Goal: Task Accomplishment & Management: Complete application form

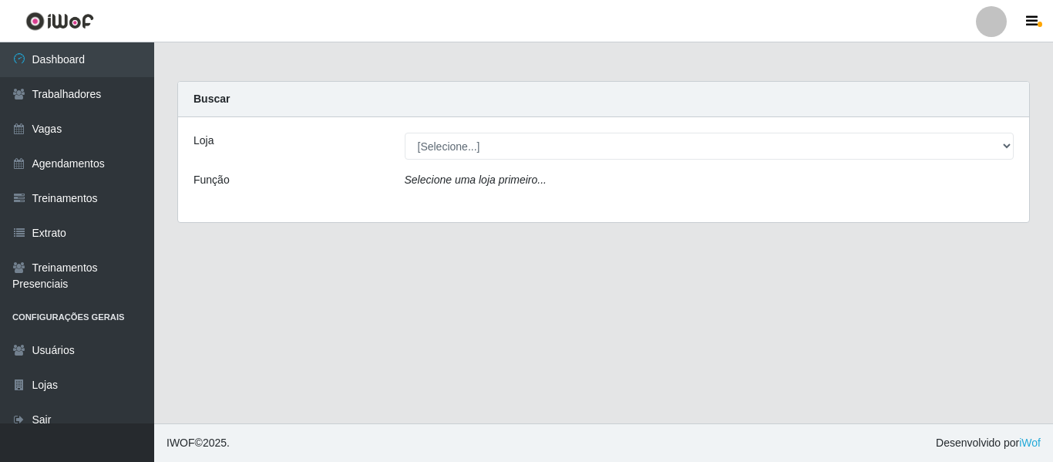
click at [987, 32] on div at bounding box center [991, 21] width 31 height 31
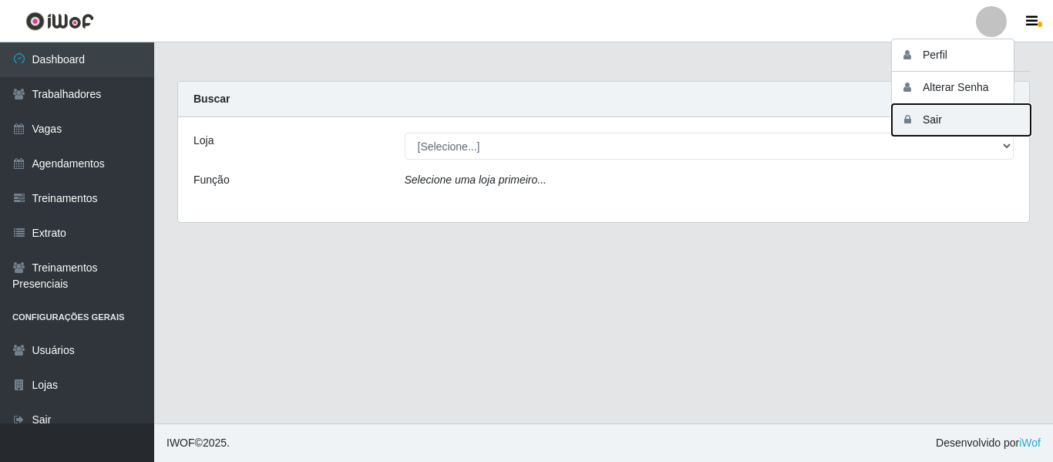
click at [927, 120] on button "Sair" at bounding box center [961, 120] width 139 height 32
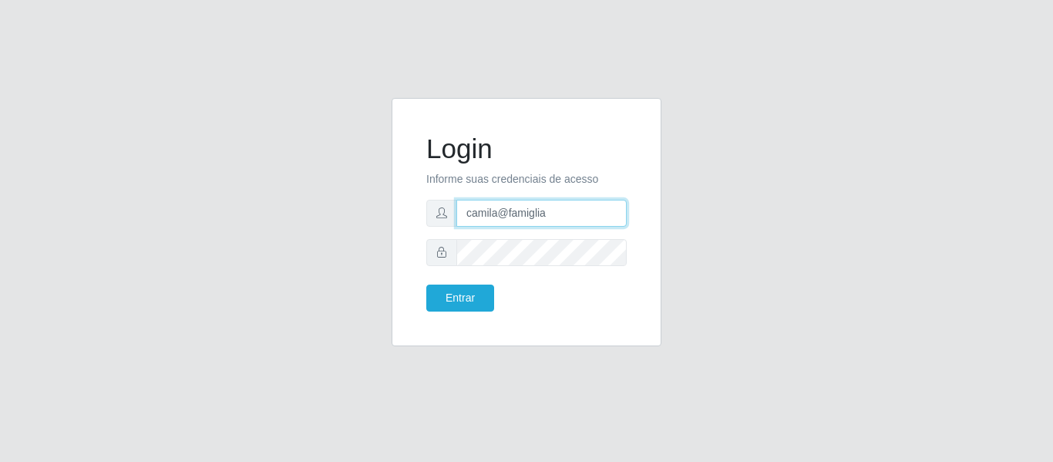
click at [525, 211] on input "camila@famiglia" at bounding box center [541, 213] width 170 height 27
paste input "rosario"
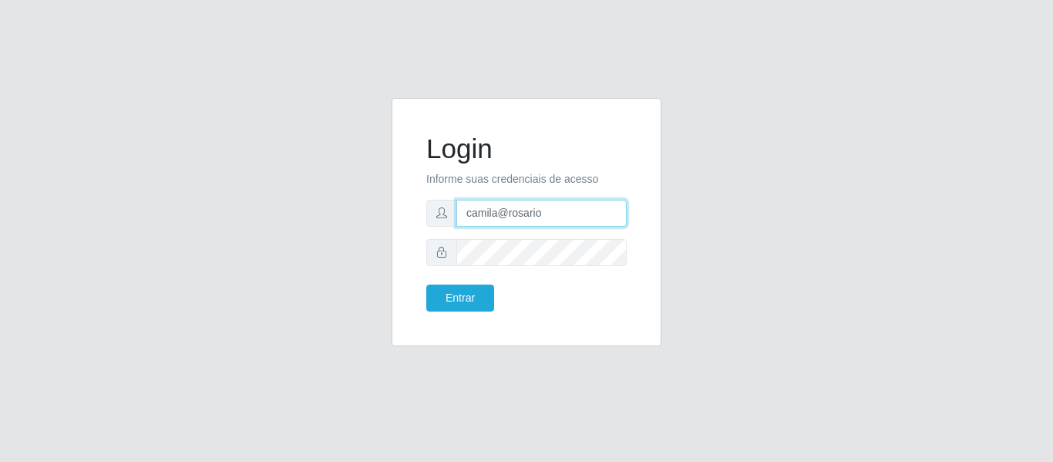
type input "camila@rosario"
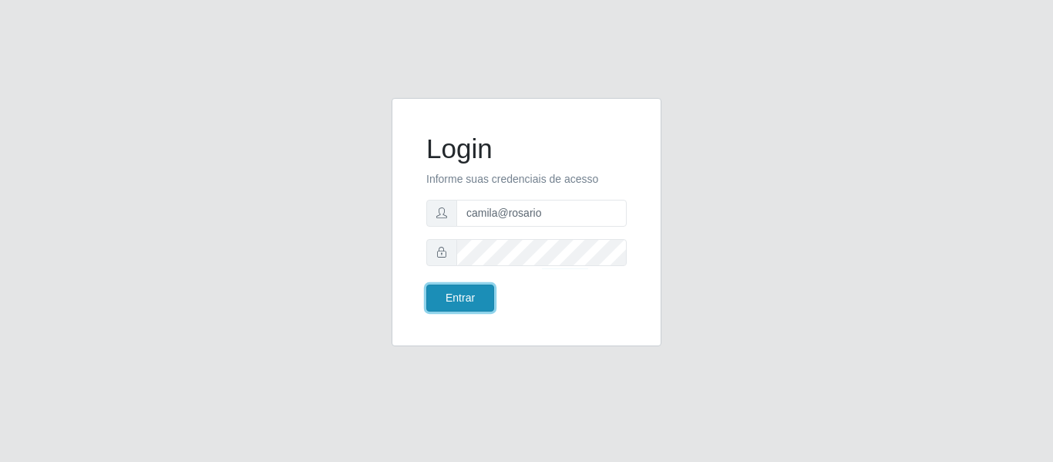
click at [473, 292] on button "Entrar" at bounding box center [460, 297] width 68 height 27
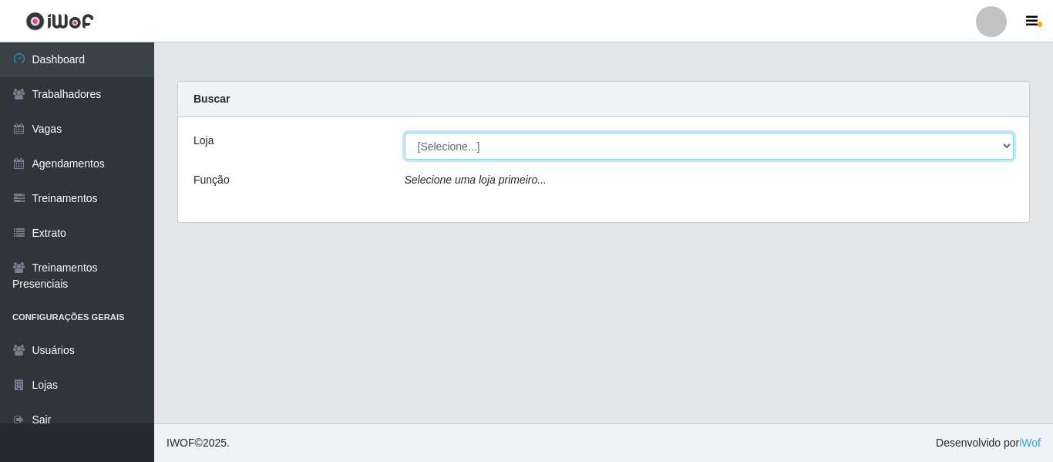
click at [463, 140] on select "[Selecione...] O ROSÁRIO ALIMENTOS" at bounding box center [710, 146] width 610 height 27
select select "349"
click at [405, 133] on select "[Selecione...] O ROSÁRIO ALIMENTOS" at bounding box center [710, 146] width 610 height 27
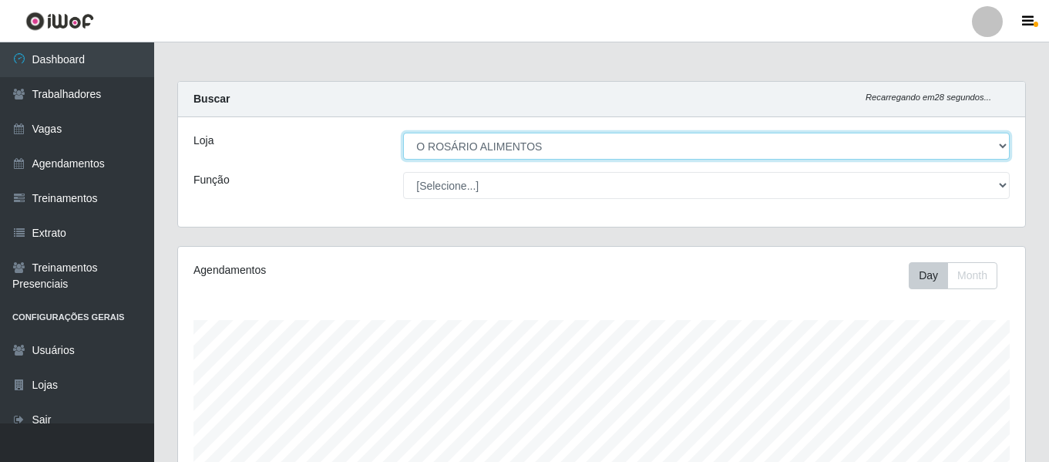
scroll to position [320, 847]
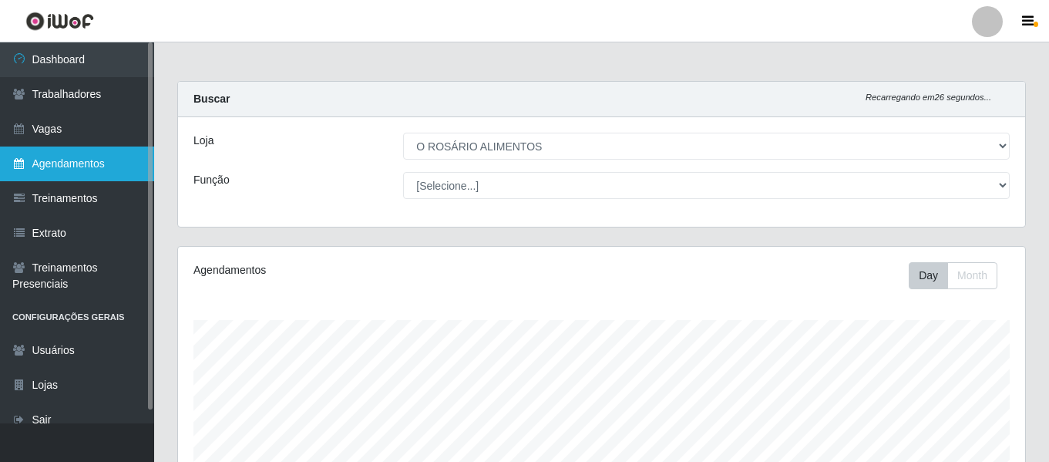
click at [106, 172] on link "Agendamentos" at bounding box center [77, 163] width 154 height 35
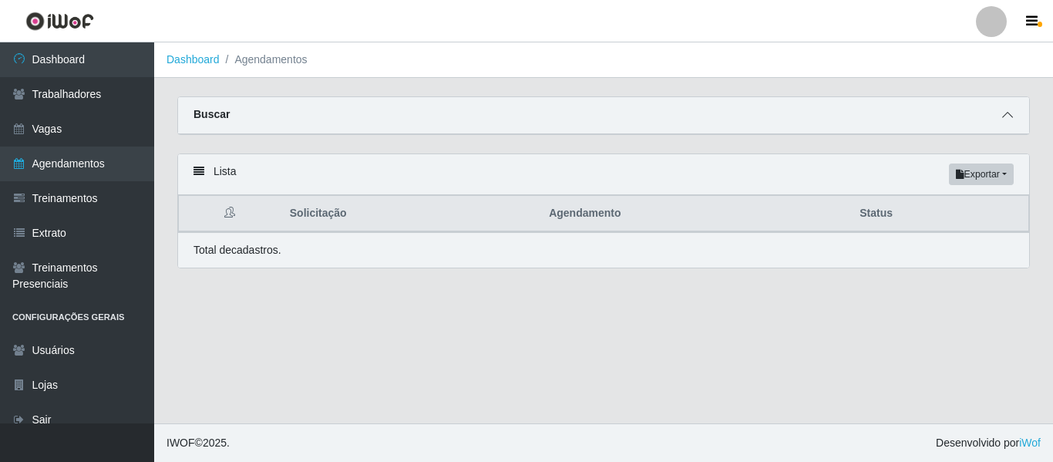
click at [1004, 119] on icon at bounding box center [1007, 114] width 11 height 11
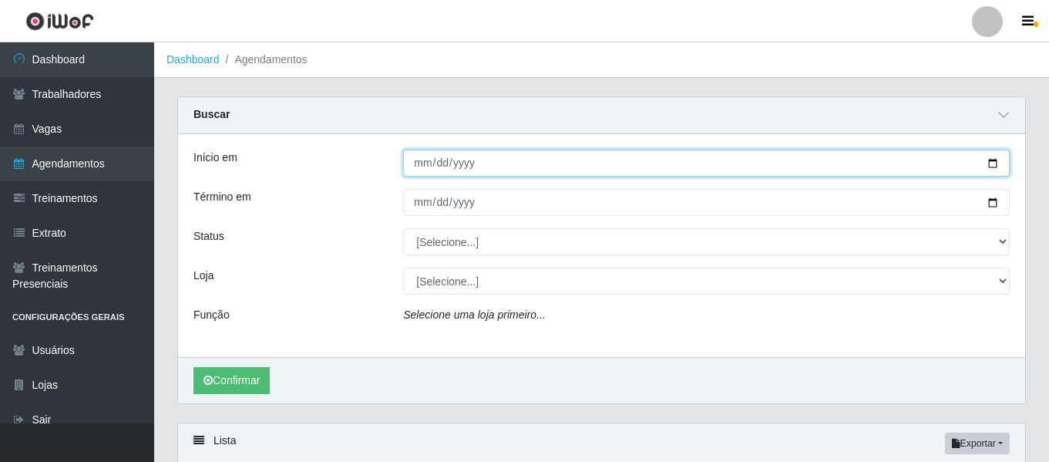
click at [421, 163] on input "Início em" at bounding box center [706, 163] width 607 height 27
type input "[DATE]"
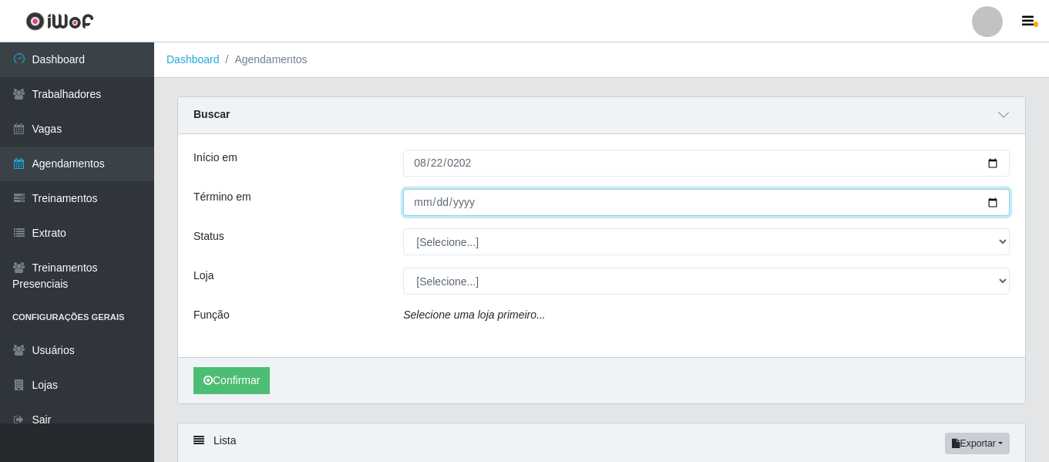
click at [416, 206] on input "Término em" at bounding box center [706, 202] width 607 height 27
type input "[DATE]"
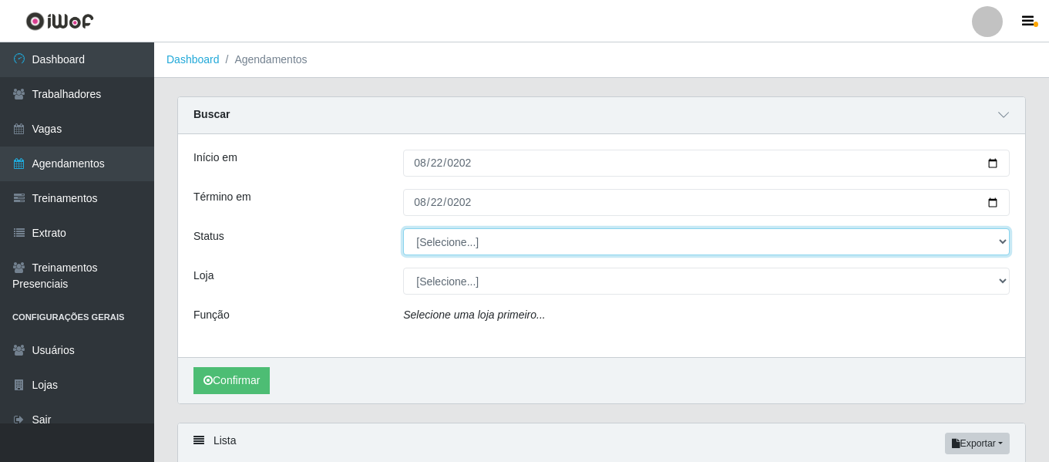
click at [443, 244] on select "[Selecione...] AGENDADO AGUARDANDO LIBERAR EM ANDAMENTO EM REVISÃO FINALIZADO C…" at bounding box center [706, 241] width 607 height 27
select select "FINALIZADO"
click at [403, 229] on select "[Selecione...] AGENDADO AGUARDANDO LIBERAR EM ANDAMENTO EM REVISÃO FINALIZADO C…" at bounding box center [706, 241] width 607 height 27
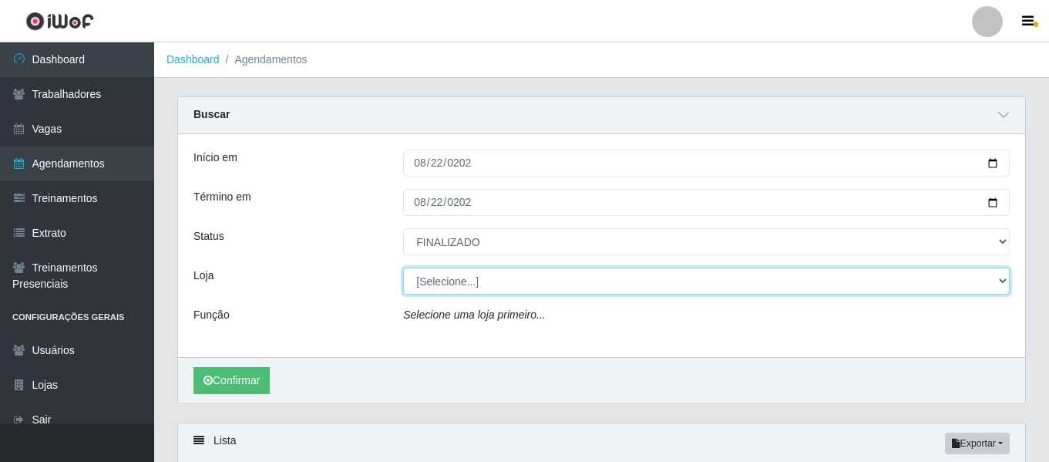
click at [442, 284] on select "[Selecione...] O ROSÁRIO ALIMENTOS" at bounding box center [706, 280] width 607 height 27
select select "349"
click at [403, 268] on select "[Selecione...] O ROSÁRIO ALIMENTOS" at bounding box center [706, 280] width 607 height 27
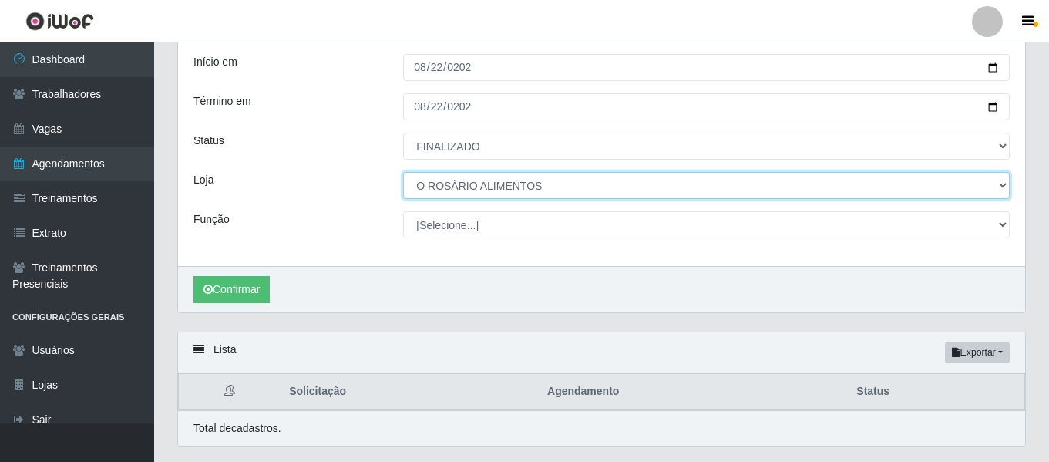
scroll to position [94, 0]
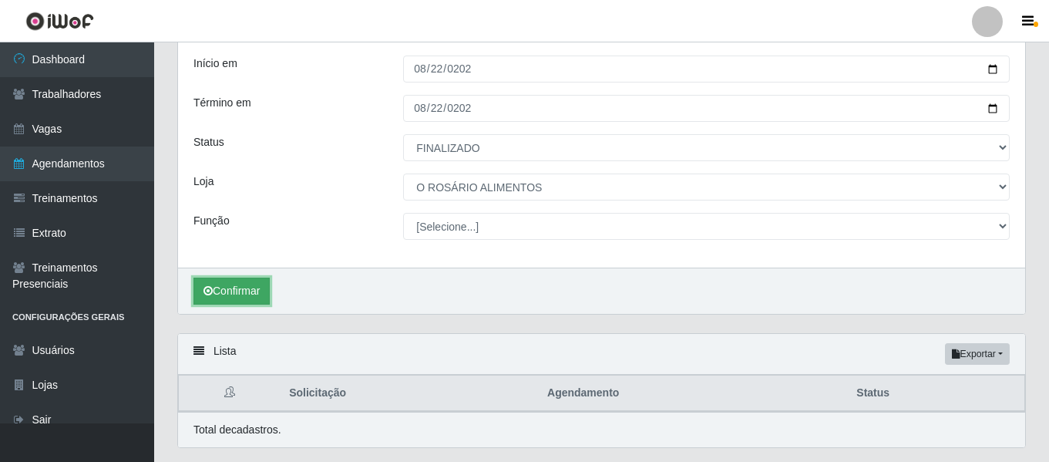
click at [251, 288] on button "Confirmar" at bounding box center [231, 291] width 76 height 27
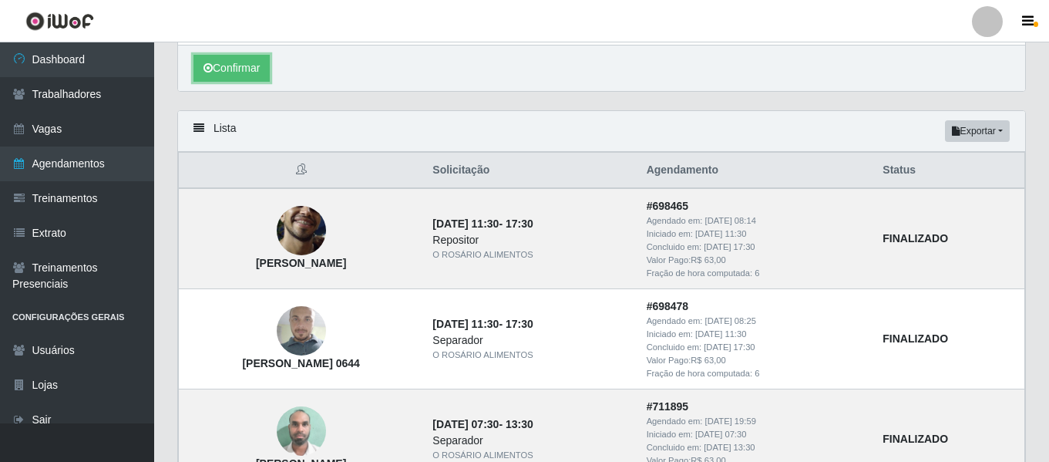
scroll to position [318, 0]
click at [323, 229] on img at bounding box center [301, 229] width 49 height 109
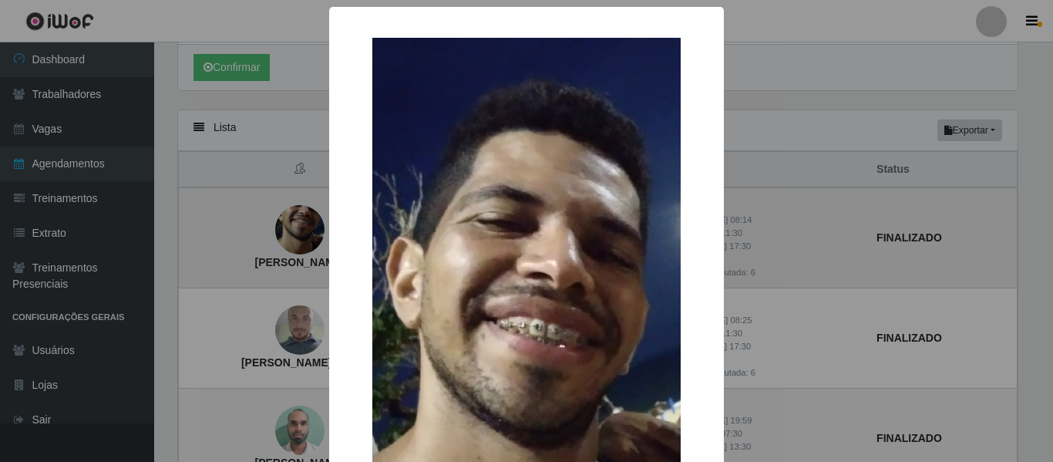
click at [329, 229] on div "× João Manoel da Silva Teixeira OK Cancel" at bounding box center [526, 418] width 395 height 823
click at [244, 214] on div "× João Manoel da Silva Teixeira OK Cancel" at bounding box center [526, 231] width 1053 height 462
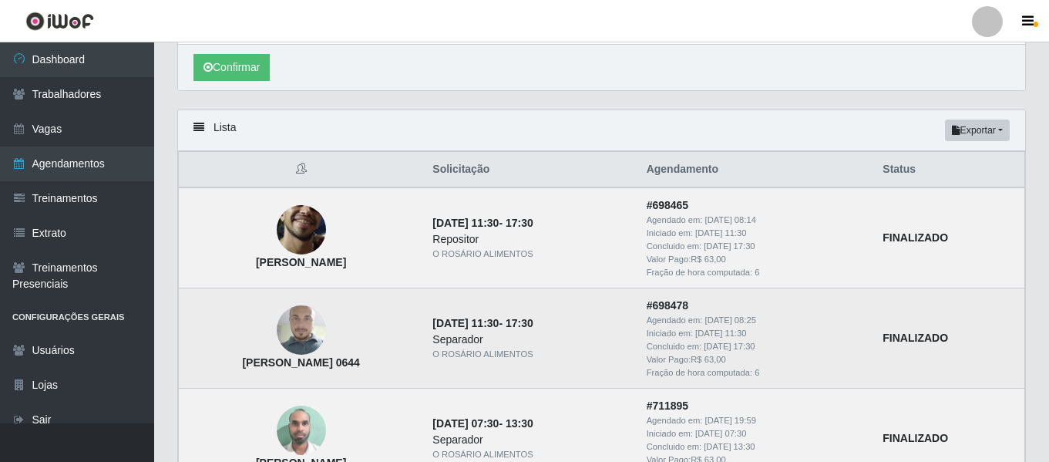
click at [313, 325] on img at bounding box center [301, 330] width 49 height 88
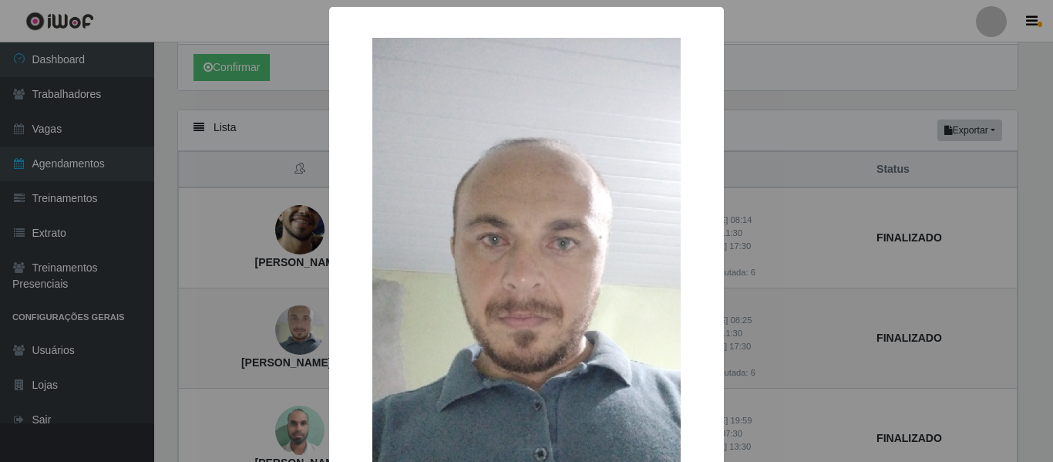
click at [313, 325] on div "× Manoel Josivan da Cunha 0644 OK Cancel" at bounding box center [526, 231] width 1053 height 462
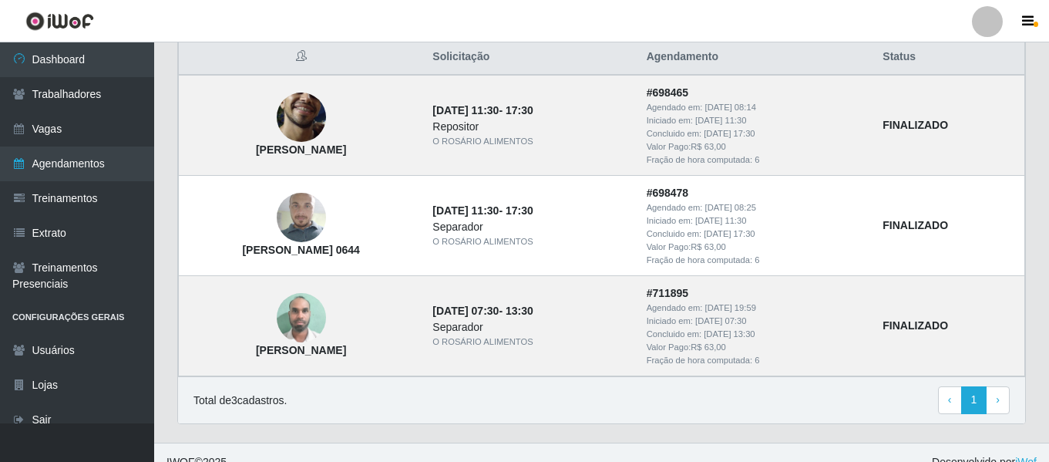
scroll to position [444, 0]
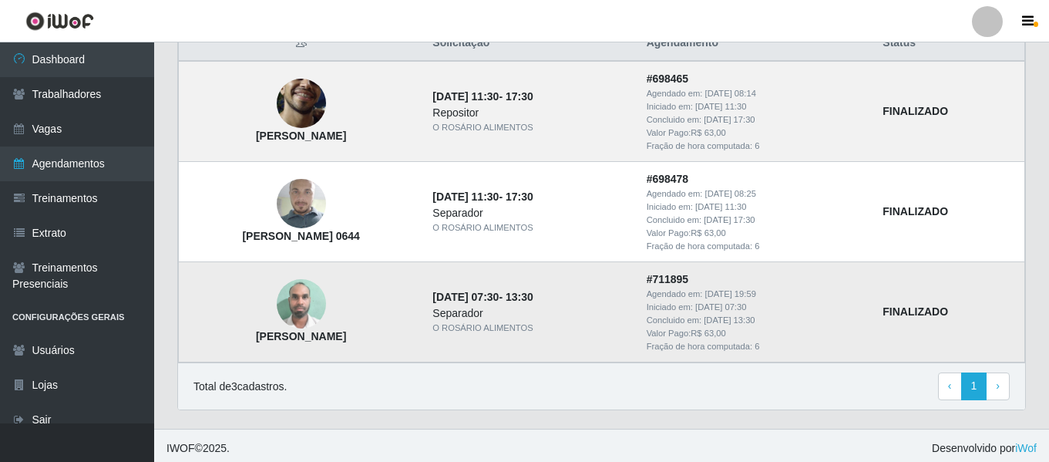
click at [311, 302] on img at bounding box center [301, 304] width 49 height 66
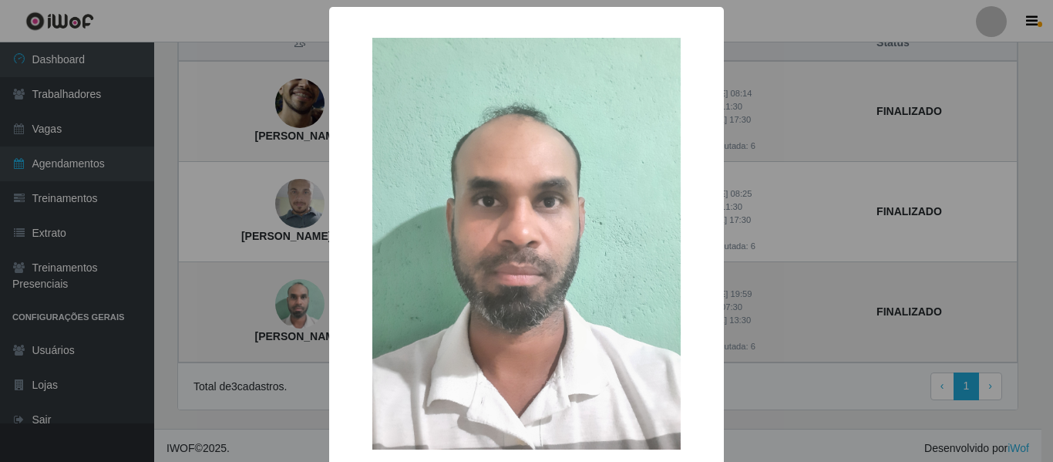
click at [311, 302] on div "× Erivamilson Fernandes de Souza OK Cancel" at bounding box center [526, 231] width 1053 height 462
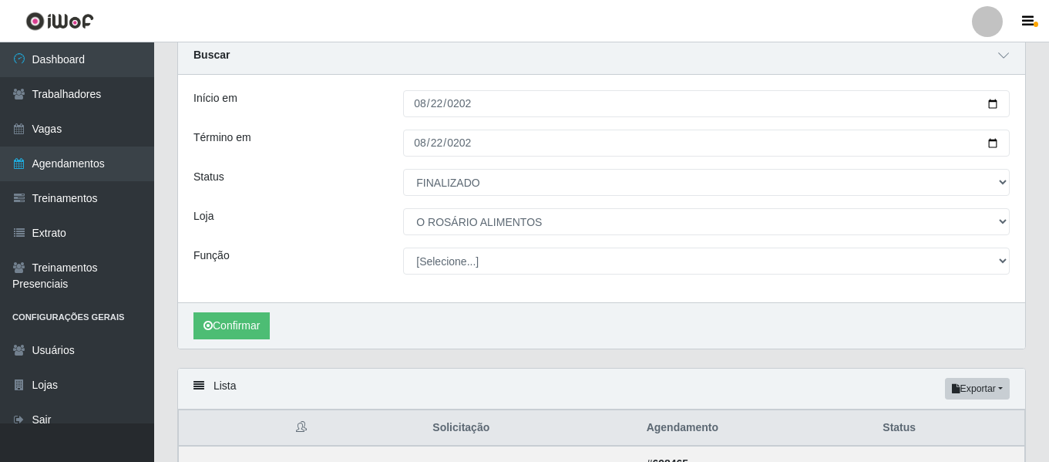
scroll to position [19, 0]
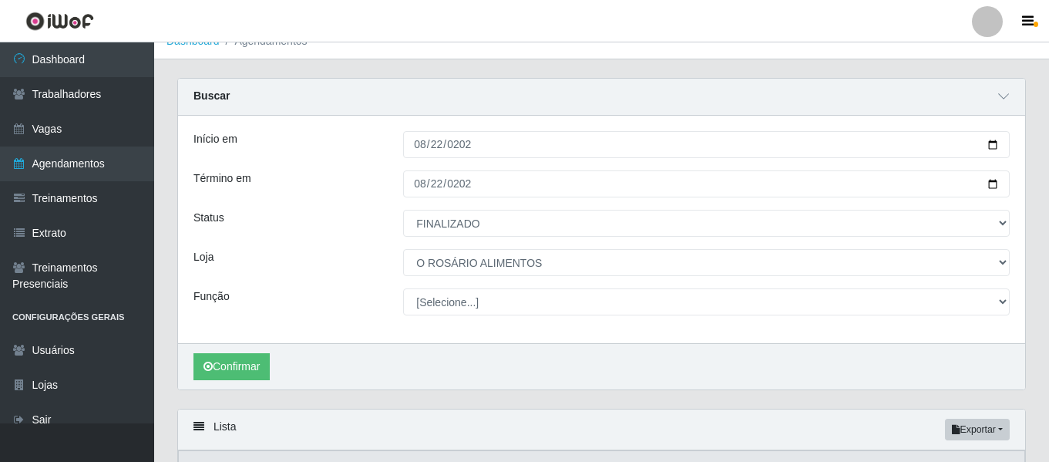
click at [978, 29] on div at bounding box center [987, 21] width 31 height 31
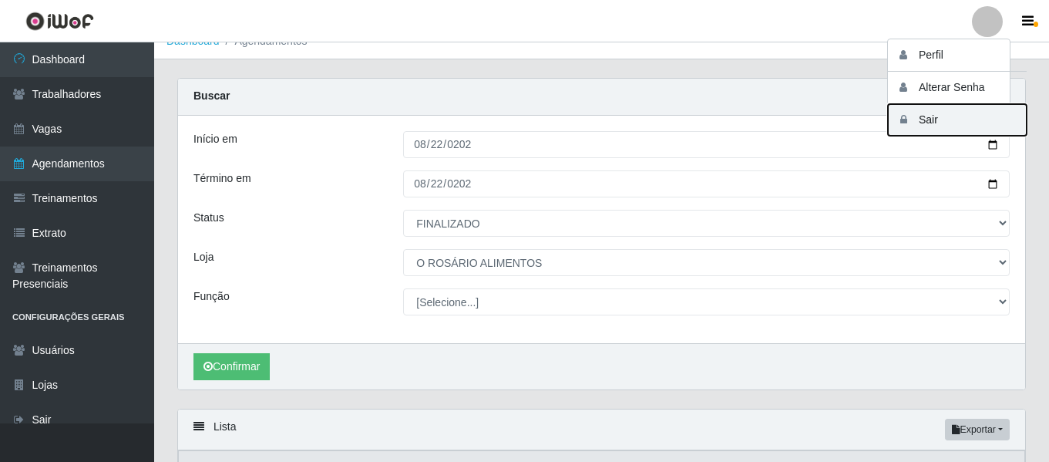
click at [932, 119] on button "Sair" at bounding box center [957, 120] width 139 height 32
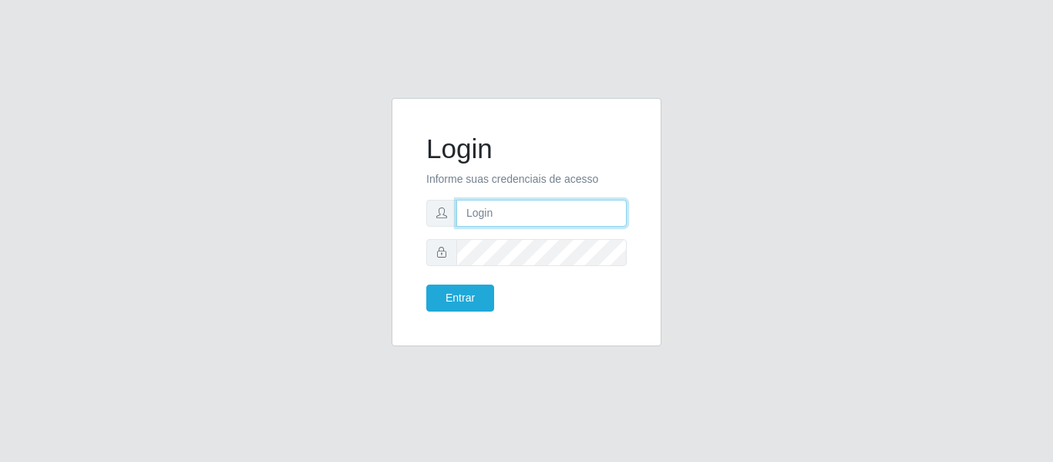
type input "camila@famiglia"
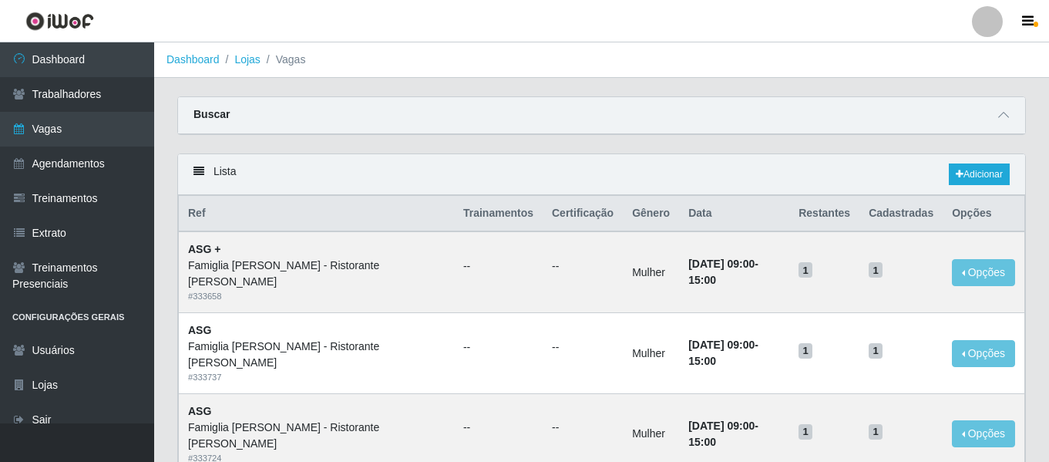
click at [984, 35] on div at bounding box center [987, 21] width 31 height 31
click at [937, 114] on button "Sair" at bounding box center [957, 120] width 139 height 32
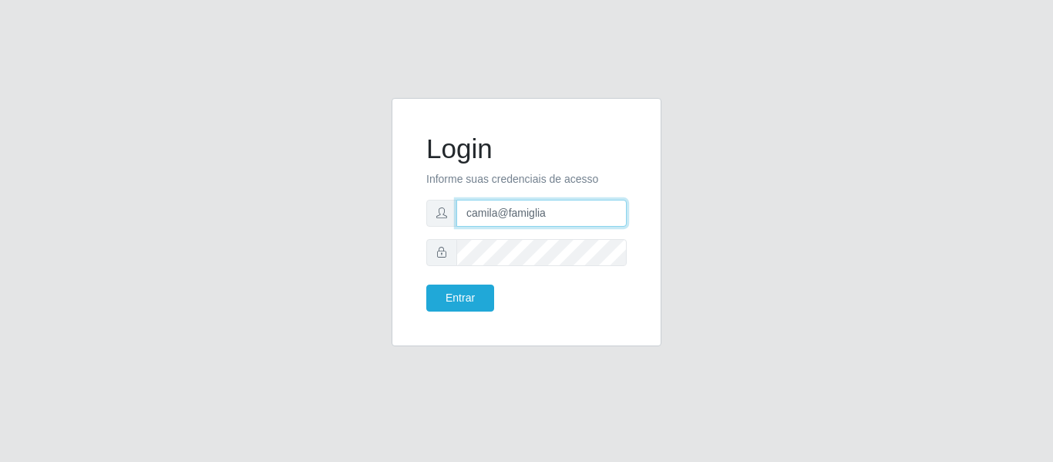
click at [534, 211] on input "camila@famiglia" at bounding box center [541, 213] width 170 height 27
type input "s"
type input "camilasaosebastio@iwof"
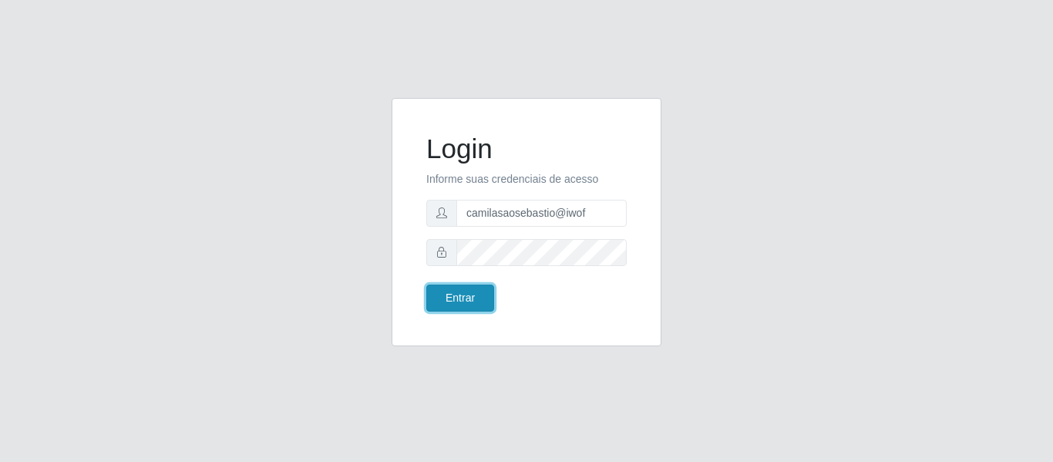
click at [461, 288] on button "Entrar" at bounding box center [460, 297] width 68 height 27
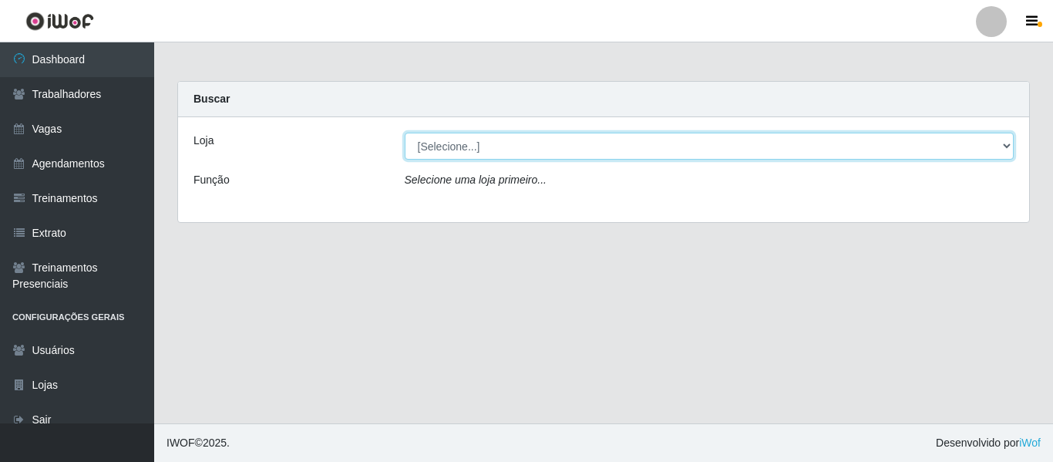
click at [442, 147] on select "[Selecione...] Supermercado [GEOGRAPHIC_DATA] - Unidade Camalaú Supermercado [G…" at bounding box center [710, 146] width 610 height 27
select select "165"
click at [405, 133] on select "[Selecione...] Supermercado [GEOGRAPHIC_DATA] - Unidade Camalaú Supermercado [G…" at bounding box center [710, 146] width 610 height 27
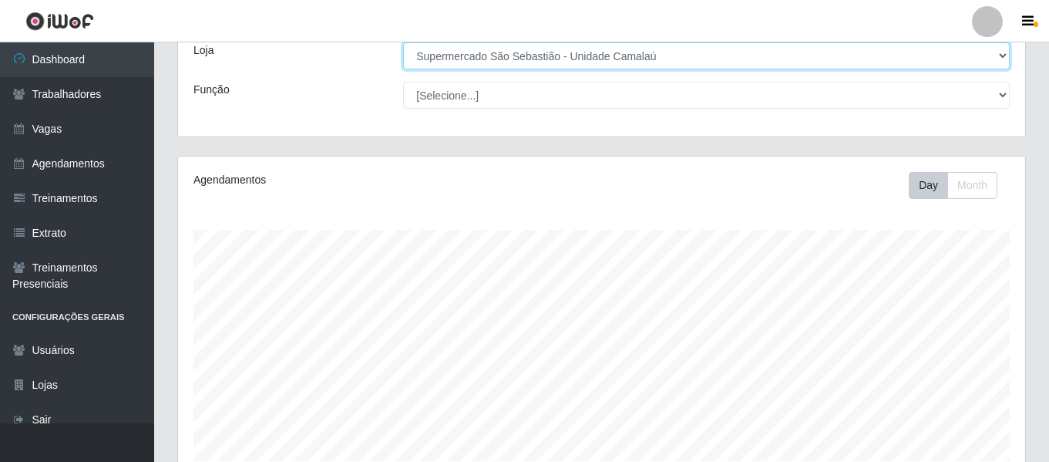
scroll to position [30, 0]
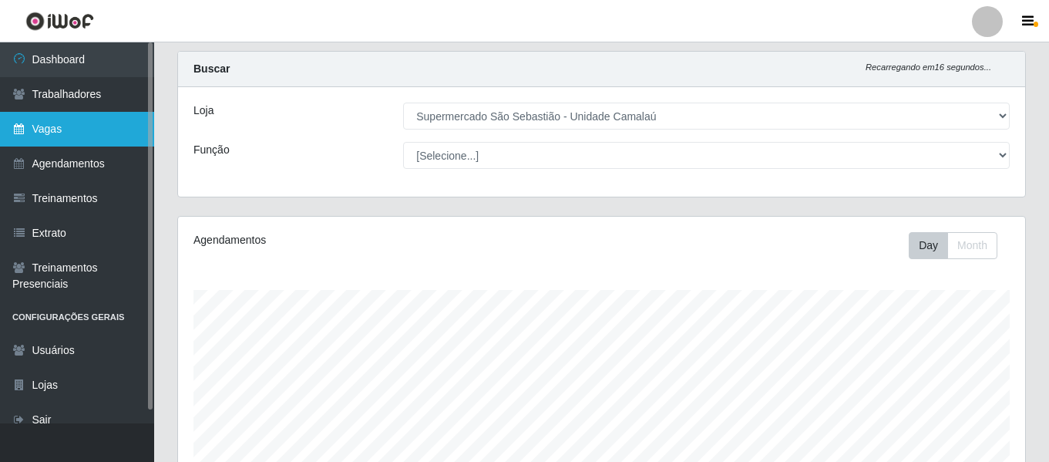
click at [109, 146] on link "Vagas" at bounding box center [77, 129] width 154 height 35
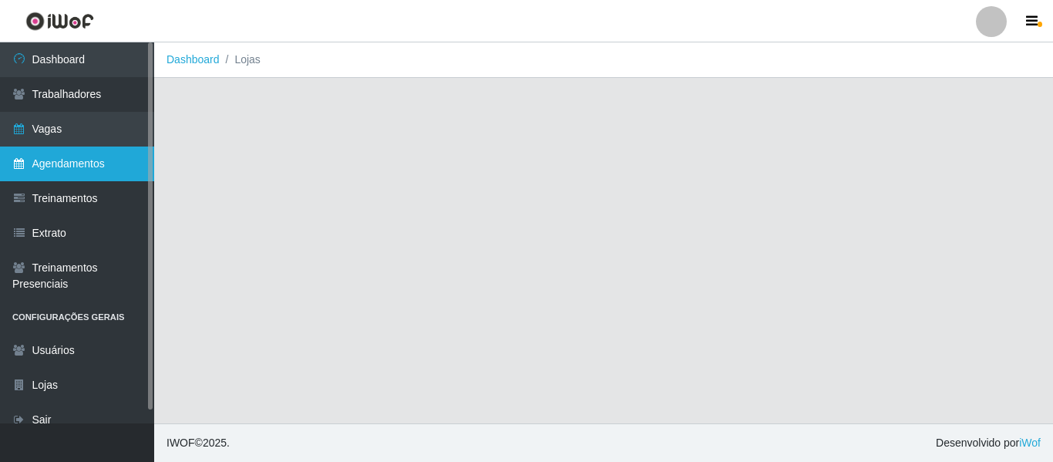
click at [103, 173] on link "Agendamentos" at bounding box center [77, 163] width 154 height 35
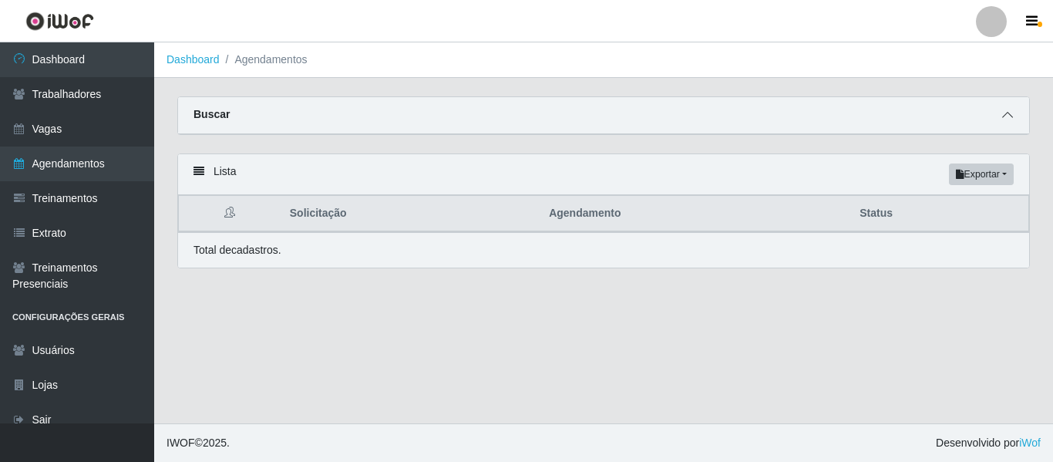
click at [1007, 110] on span at bounding box center [1007, 115] width 19 height 18
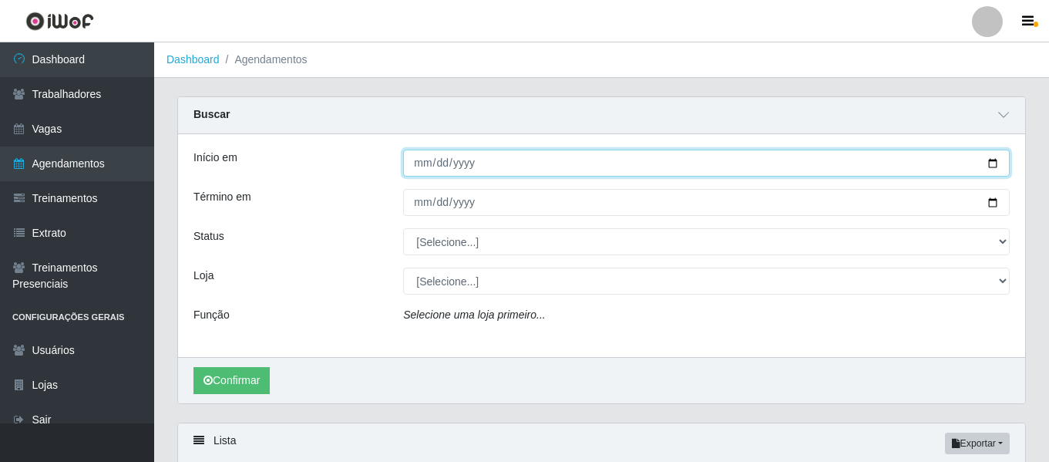
click at [425, 170] on input "Início em" at bounding box center [706, 163] width 607 height 27
type input "[DATE]"
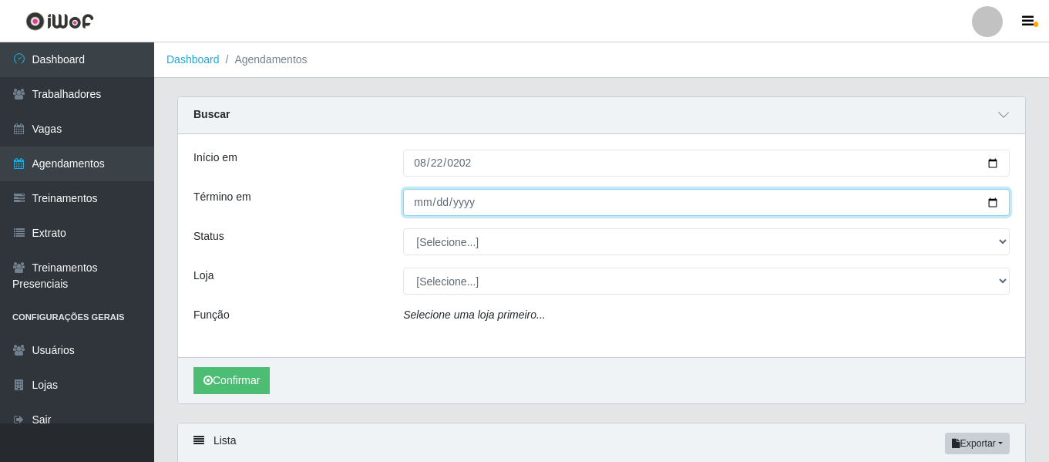
click at [424, 193] on input "Término em" at bounding box center [706, 202] width 607 height 27
type input "[DATE]"
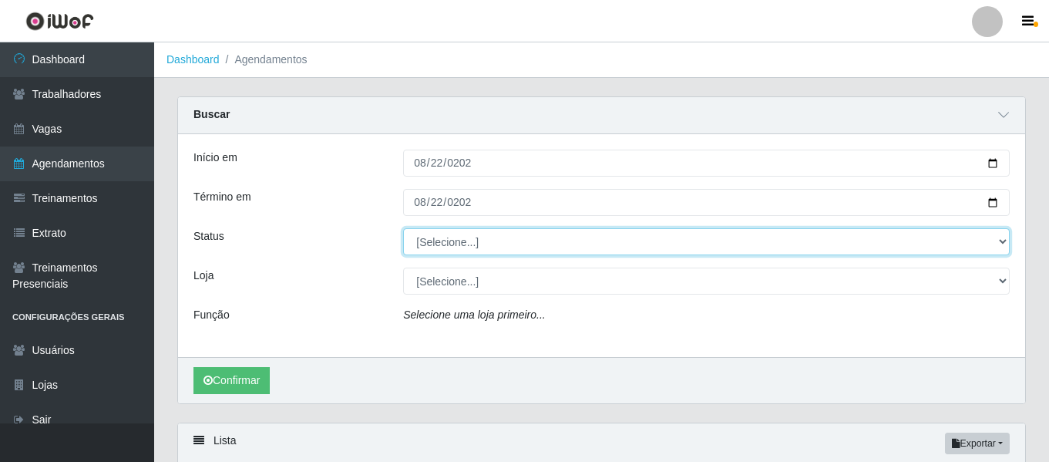
click at [432, 247] on select "[Selecione...] AGENDADO AGUARDANDO LIBERAR EM ANDAMENTO EM REVISÃO FINALIZADO C…" at bounding box center [706, 241] width 607 height 27
select select "FINALIZADO"
click at [403, 229] on select "[Selecione...] AGENDADO AGUARDANDO LIBERAR EM ANDAMENTO EM REVISÃO FINALIZADO C…" at bounding box center [706, 241] width 607 height 27
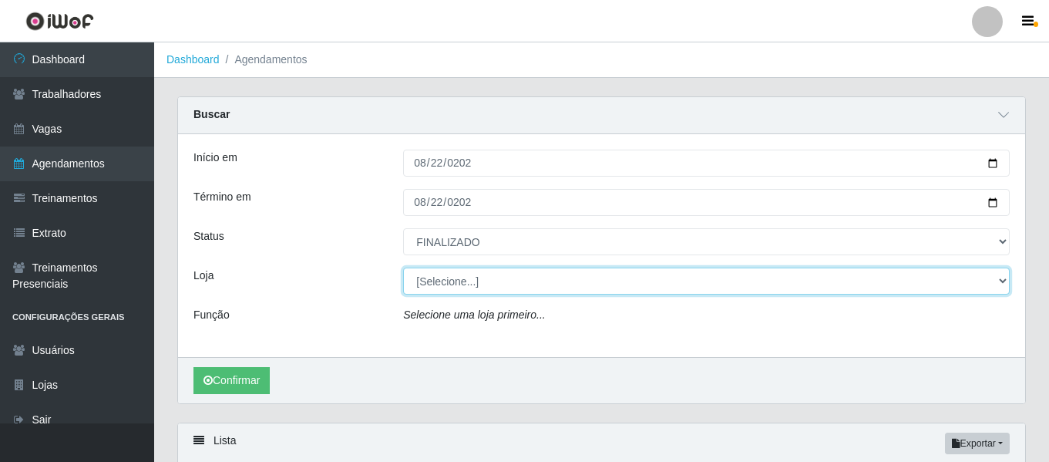
drag, startPoint x: 423, startPoint y: 287, endPoint x: 434, endPoint y: 330, distance: 44.5
click at [434, 330] on div "Início em [DATE] Término em [DATE] Status [Selecione...] AGENDADO AGUARDANDO LI…" at bounding box center [601, 245] width 847 height 223
select select "165"
click at [403, 268] on select "[Selecione...] Supermercado [GEOGRAPHIC_DATA] - Unidade Camalaú Supermercado [G…" at bounding box center [706, 280] width 607 height 27
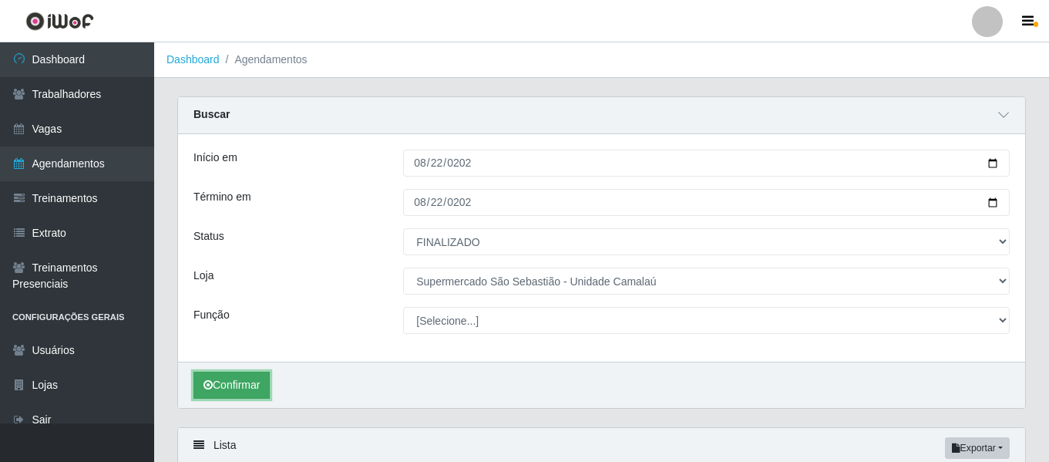
click at [256, 378] on button "Confirmar" at bounding box center [231, 385] width 76 height 27
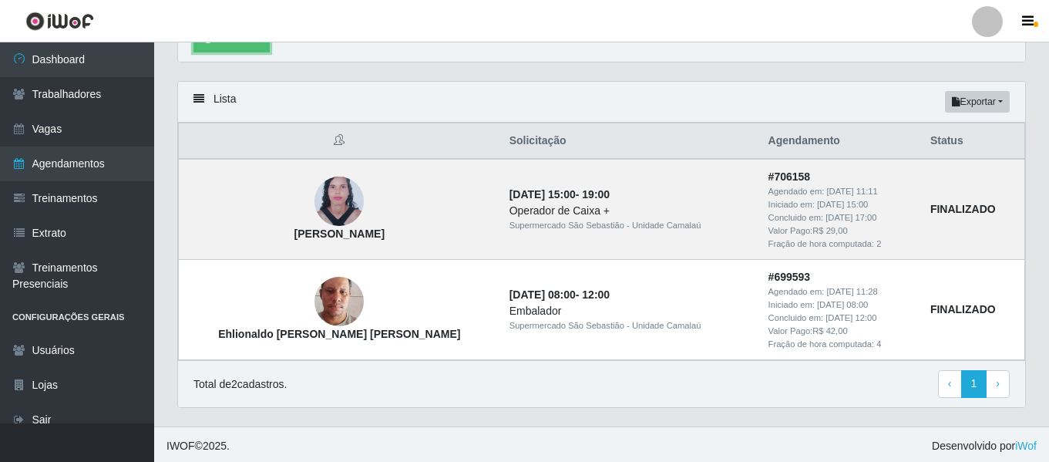
scroll to position [350, 0]
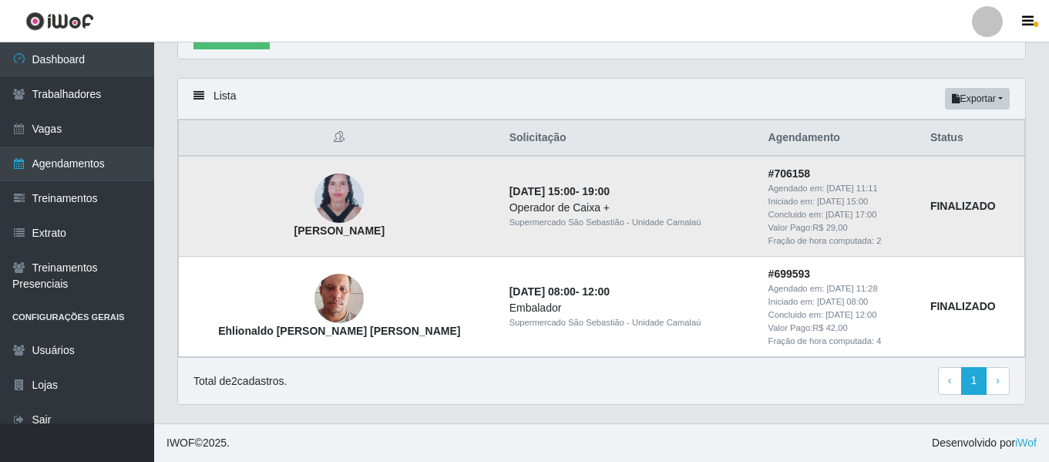
click at [315, 213] on img at bounding box center [339, 198] width 49 height 67
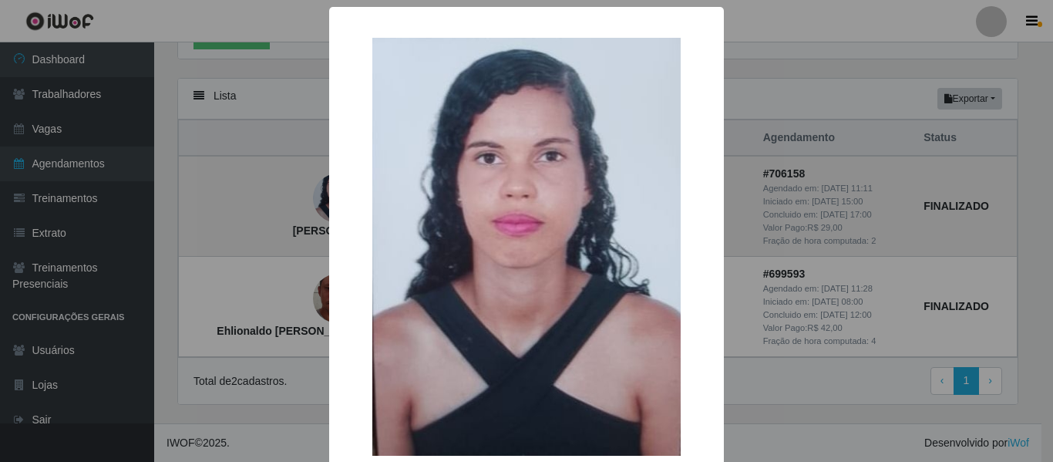
click at [295, 213] on div "× [PERSON_NAME] OK Cancel" at bounding box center [526, 231] width 1053 height 462
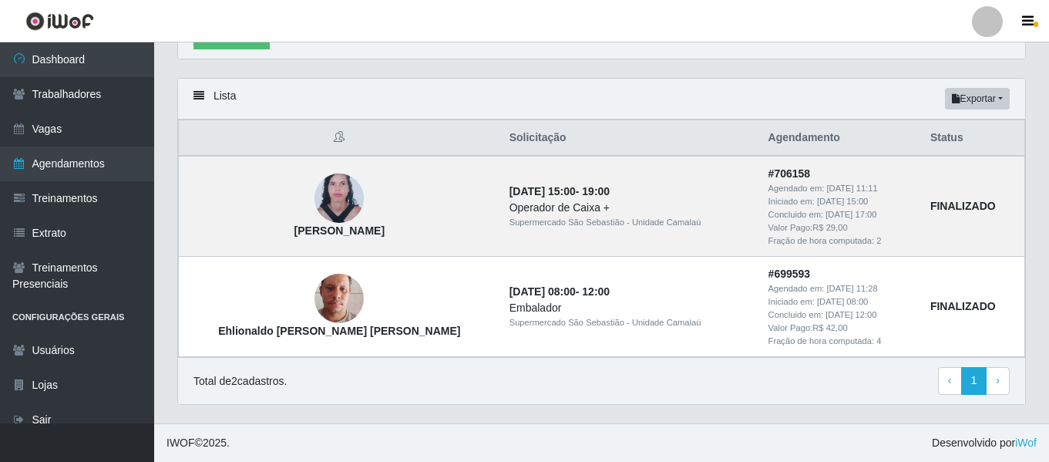
click at [672, 461] on footer "IWOF © 2025 . Desenvolvido por iWof" at bounding box center [601, 442] width 895 height 39
click at [350, 231] on strong "[PERSON_NAME]" at bounding box center [339, 230] width 90 height 12
